Goal: Task Accomplishment & Management: Manage account settings

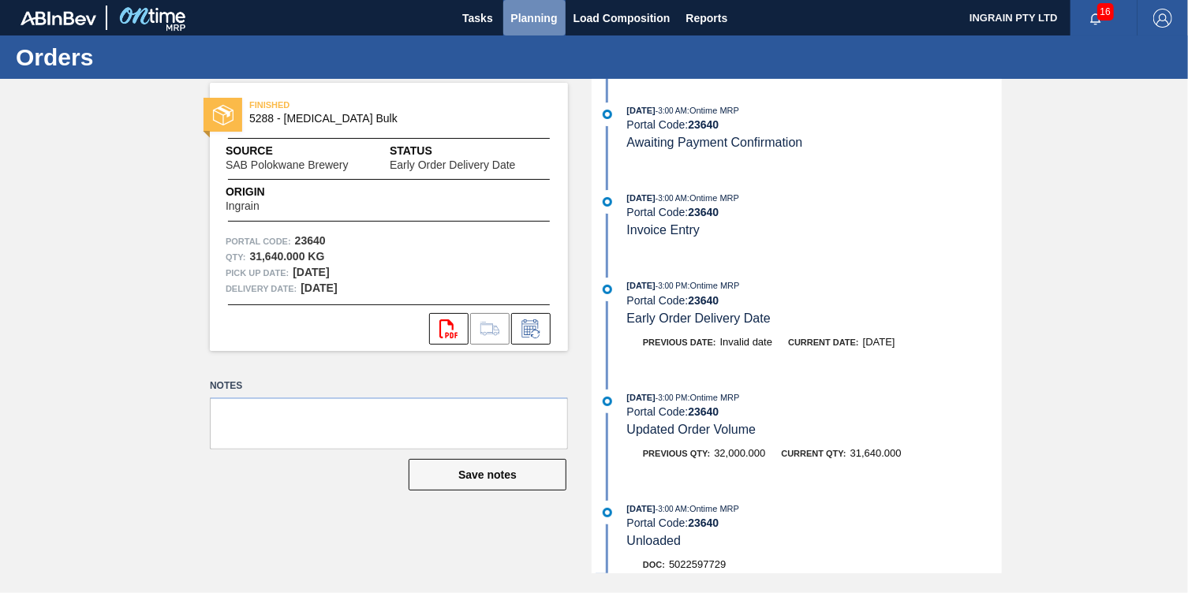
click at [528, 14] on span "Planning" at bounding box center [534, 18] width 47 height 19
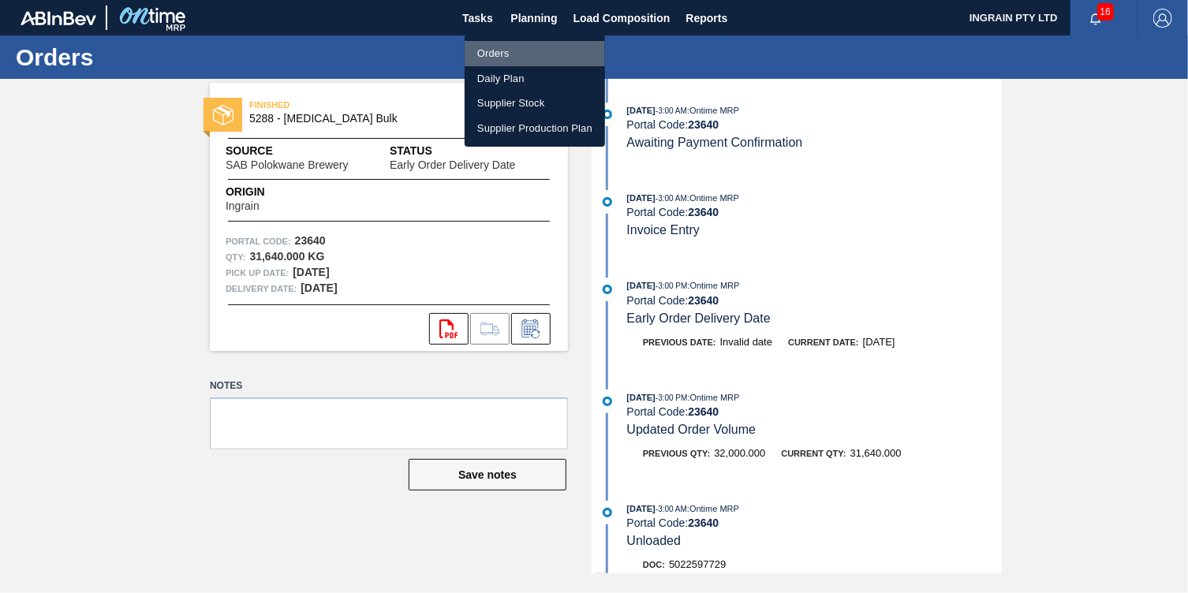
click at [499, 52] on li "Orders" at bounding box center [535, 53] width 140 height 25
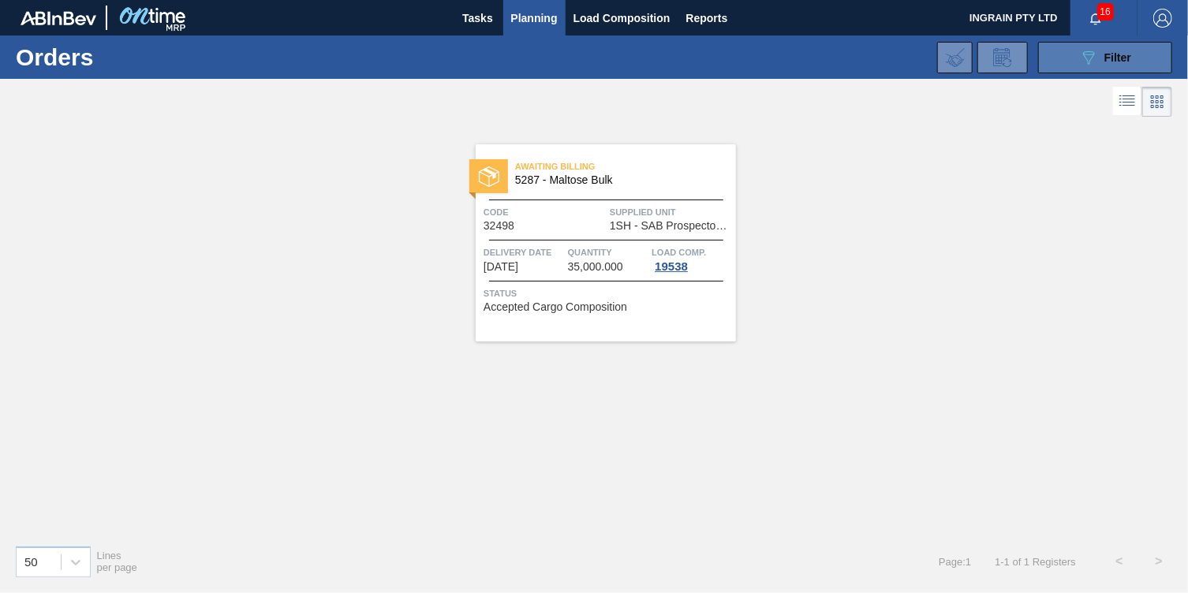
click at [1075, 59] on button "089F7B8B-B2A5-4AFE-B5C0-19BA573D28AC Filter" at bounding box center [1105, 58] width 134 height 32
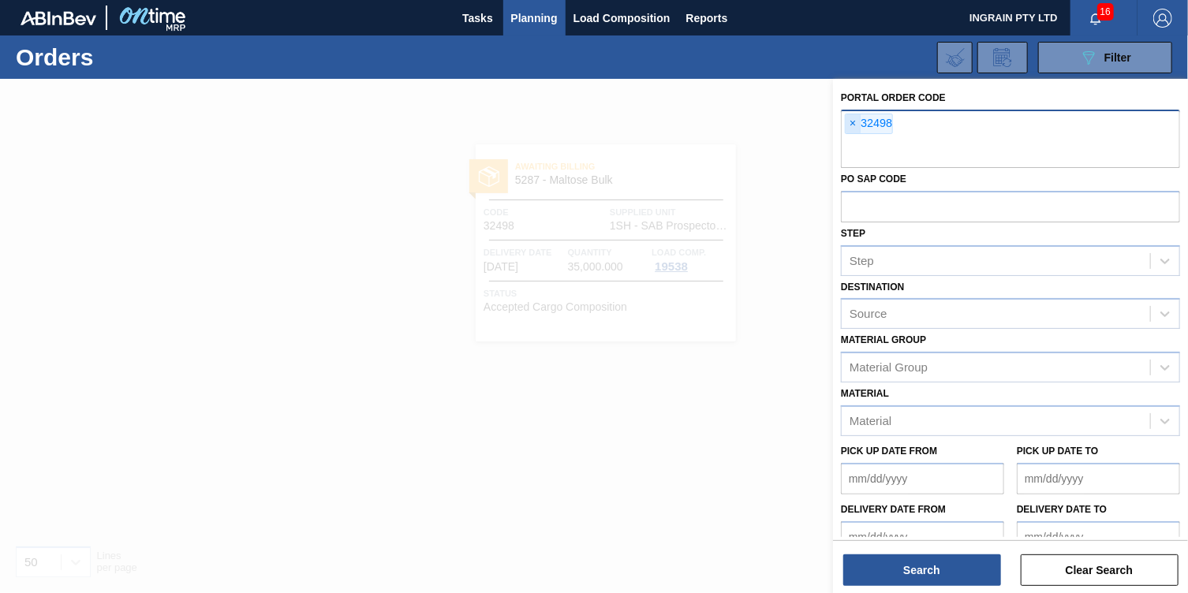
click at [848, 119] on span "×" at bounding box center [853, 123] width 15 height 19
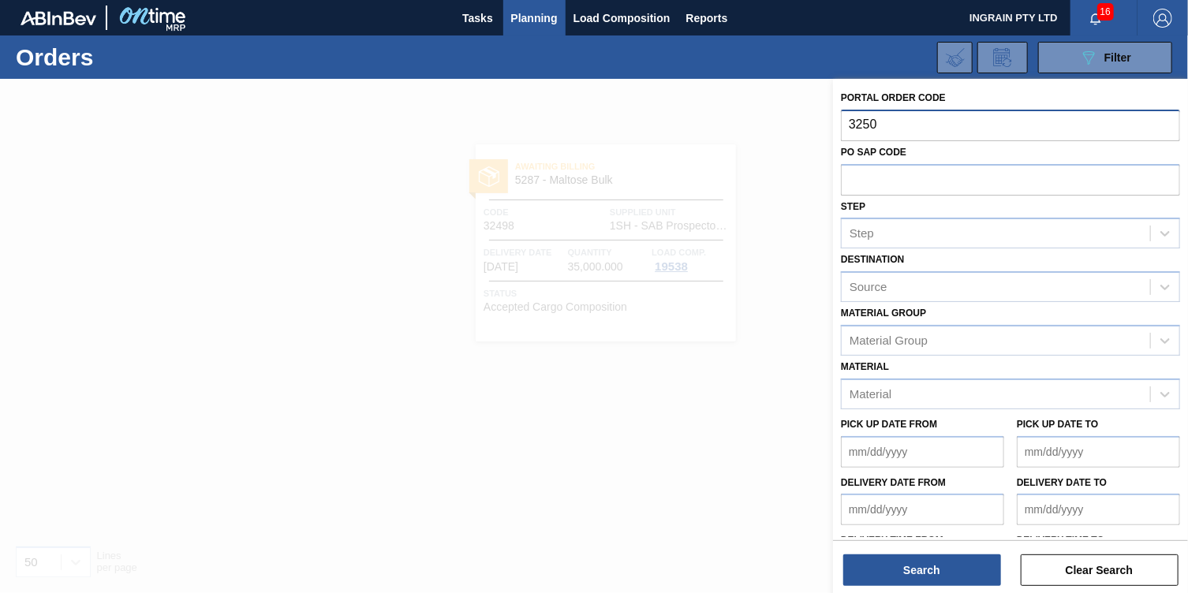
type input "32505"
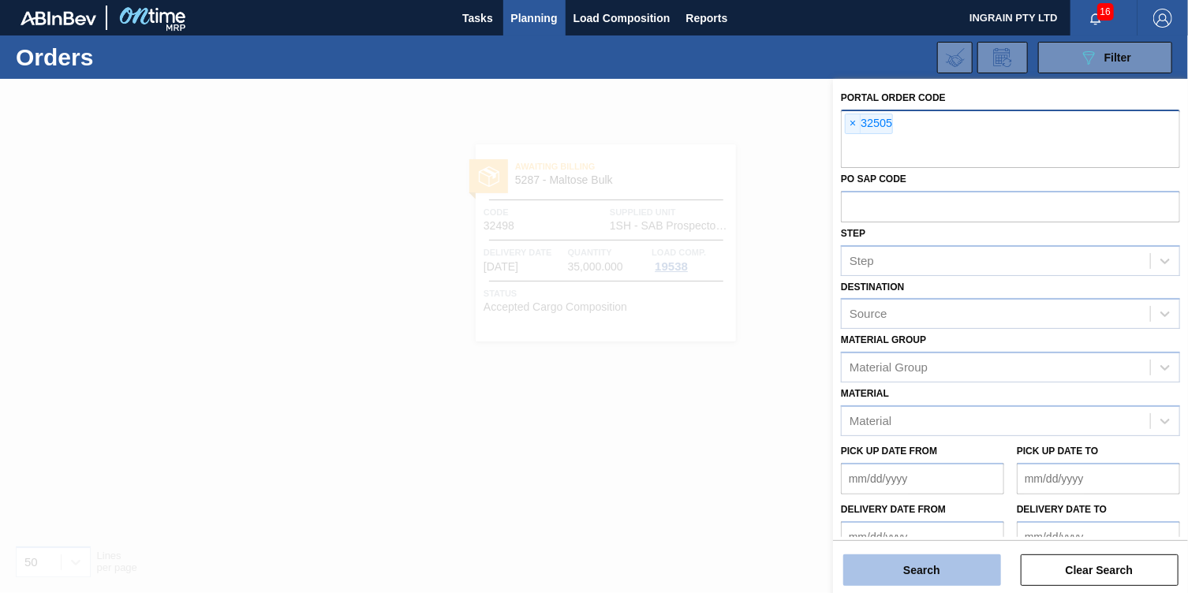
click at [910, 564] on button "Search" at bounding box center [922, 571] width 158 height 32
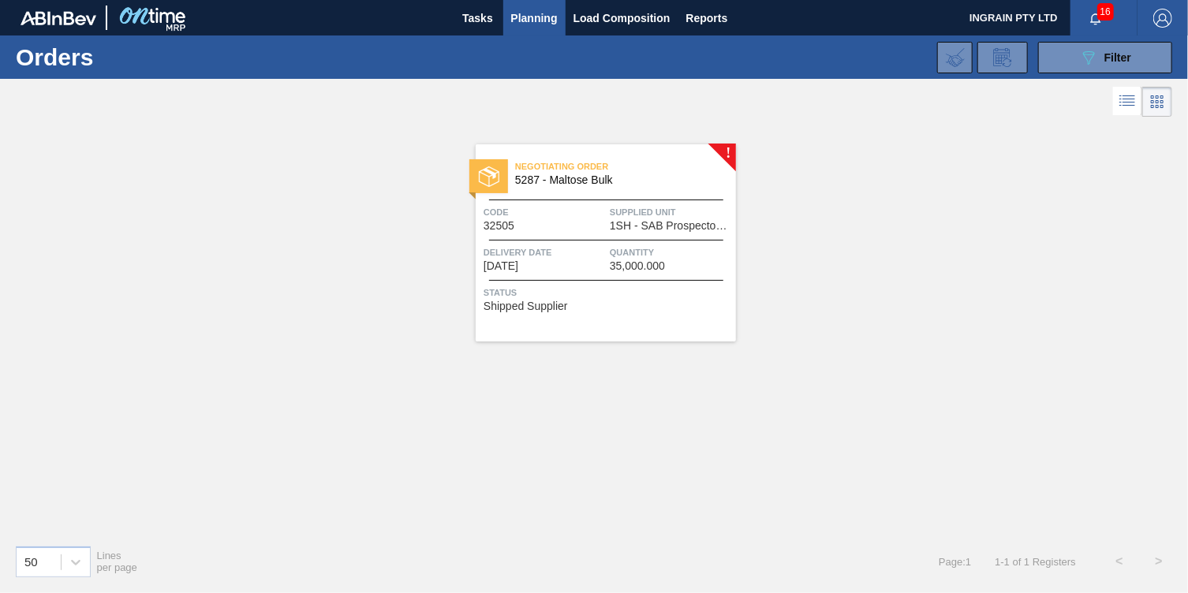
click at [694, 211] on span "Supplied Unit" at bounding box center [671, 212] width 122 height 16
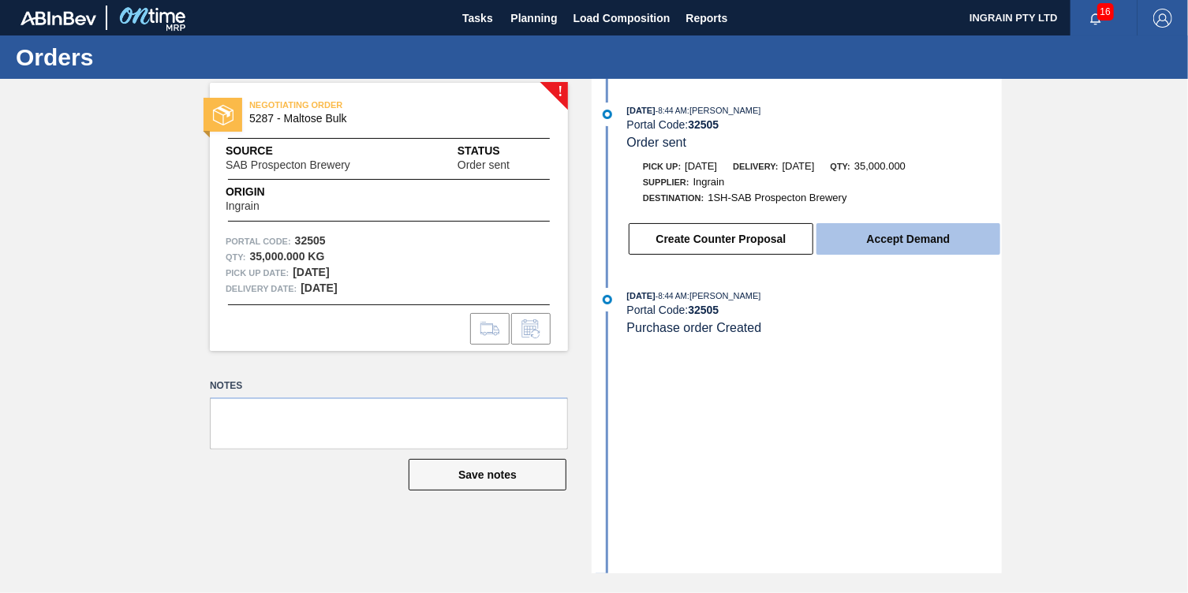
click at [877, 240] on button "Accept Demand" at bounding box center [909, 239] width 184 height 32
